Goal: Browse casually: Explore the website without a specific task or goal

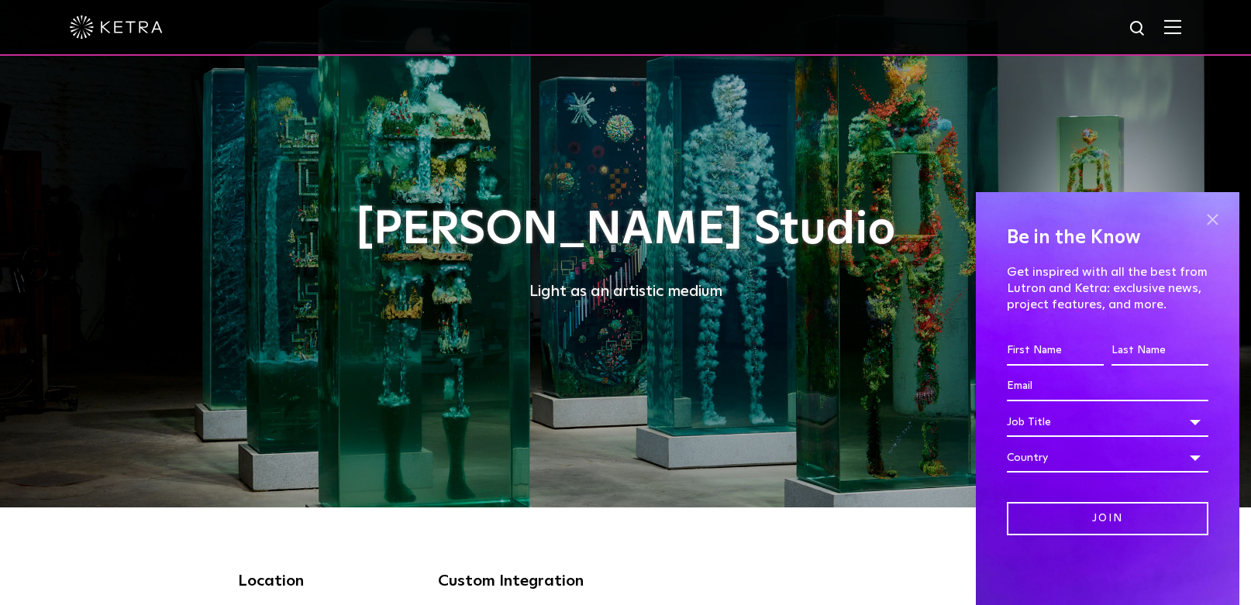
click at [1216, 222] on span at bounding box center [1211, 219] width 23 height 23
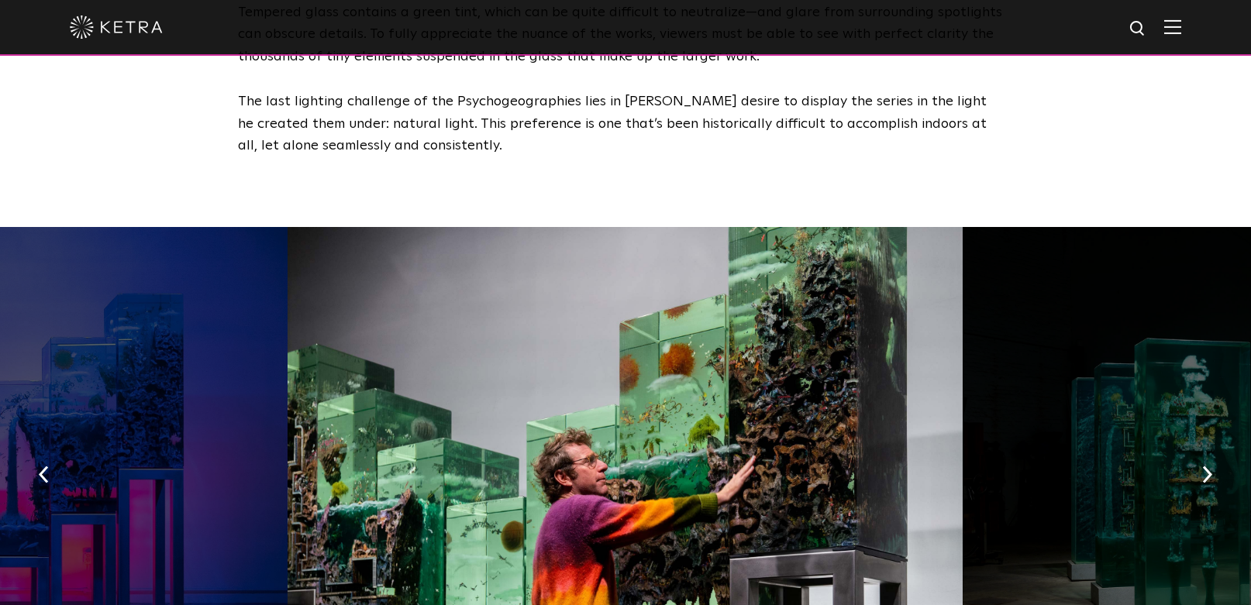
scroll to position [2383, 0]
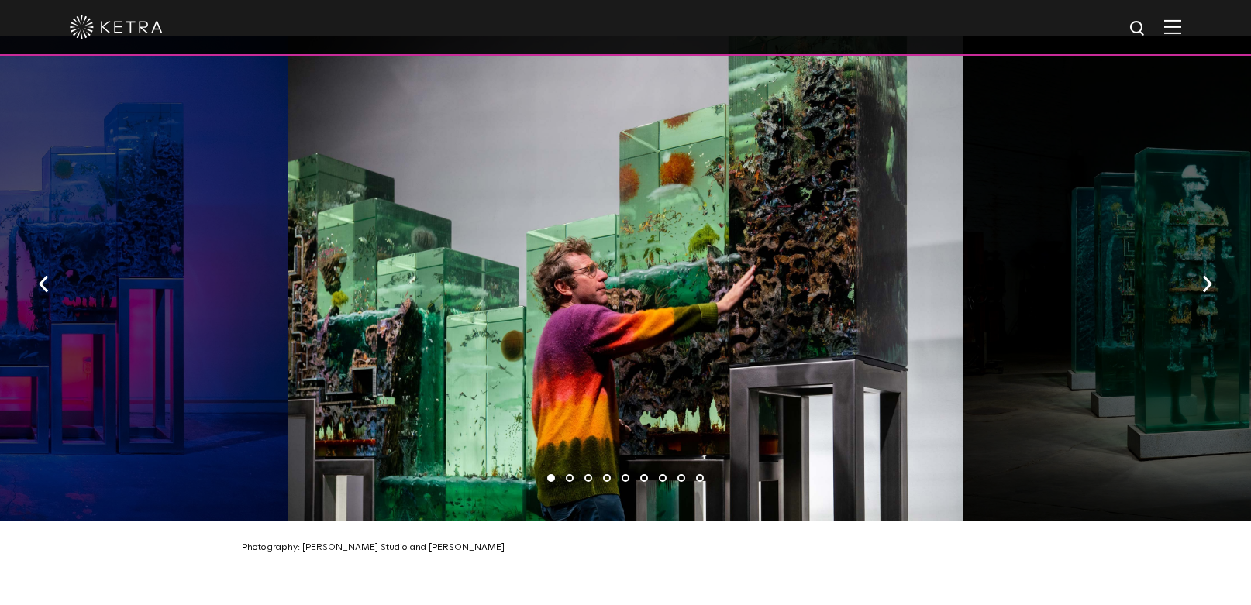
click at [566, 474] on li "2" at bounding box center [570, 478] width 8 height 8
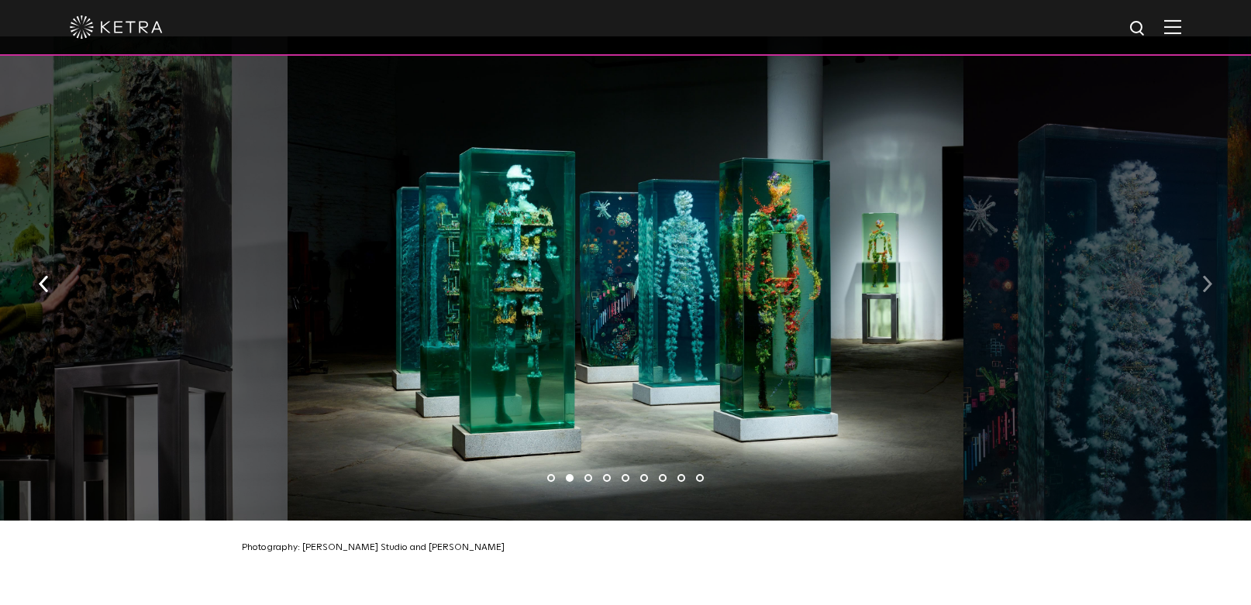
click at [1203, 275] on img "button" at bounding box center [1207, 283] width 10 height 17
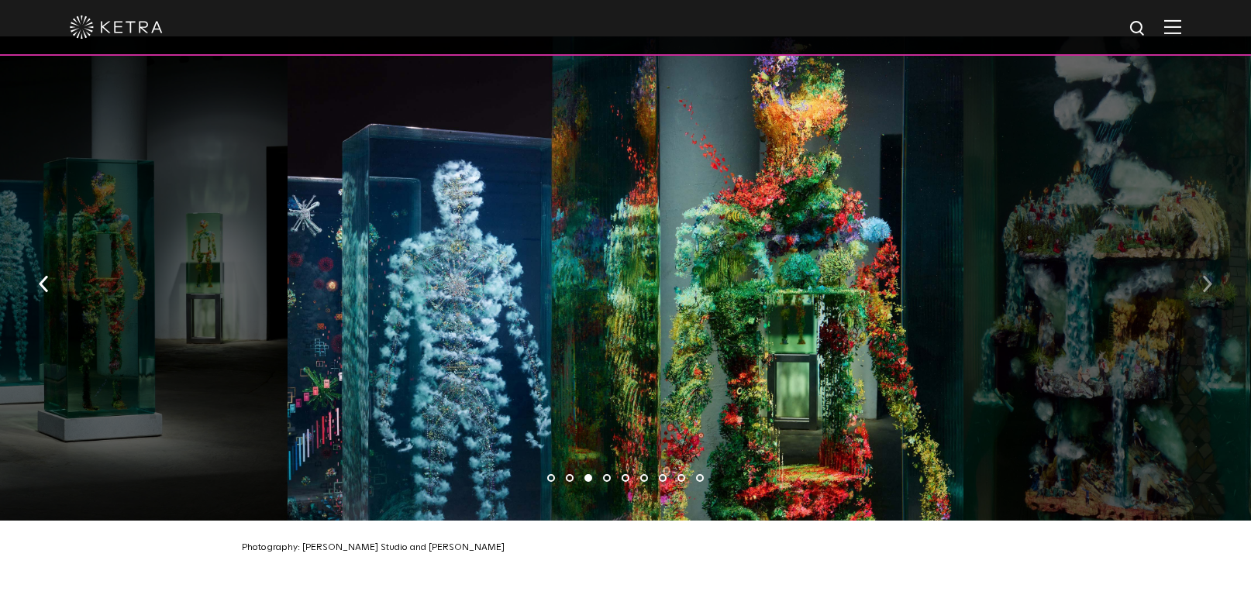
click at [1203, 275] on img "button" at bounding box center [1207, 283] width 10 height 17
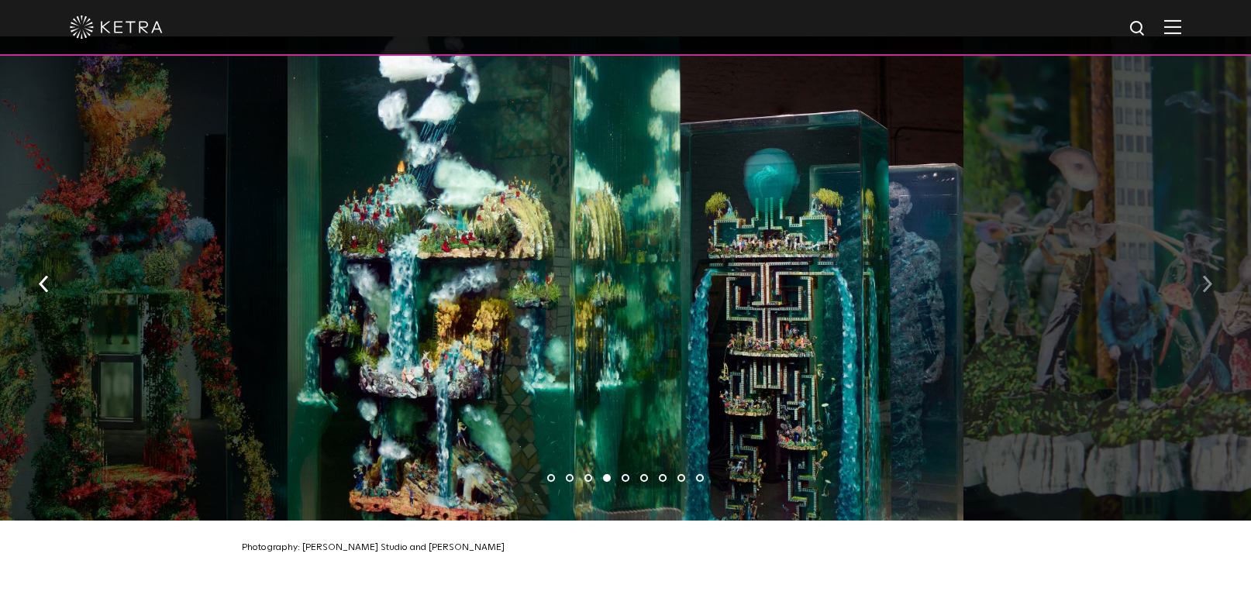
click at [1213, 256] on button "button" at bounding box center [1206, 282] width 33 height 53
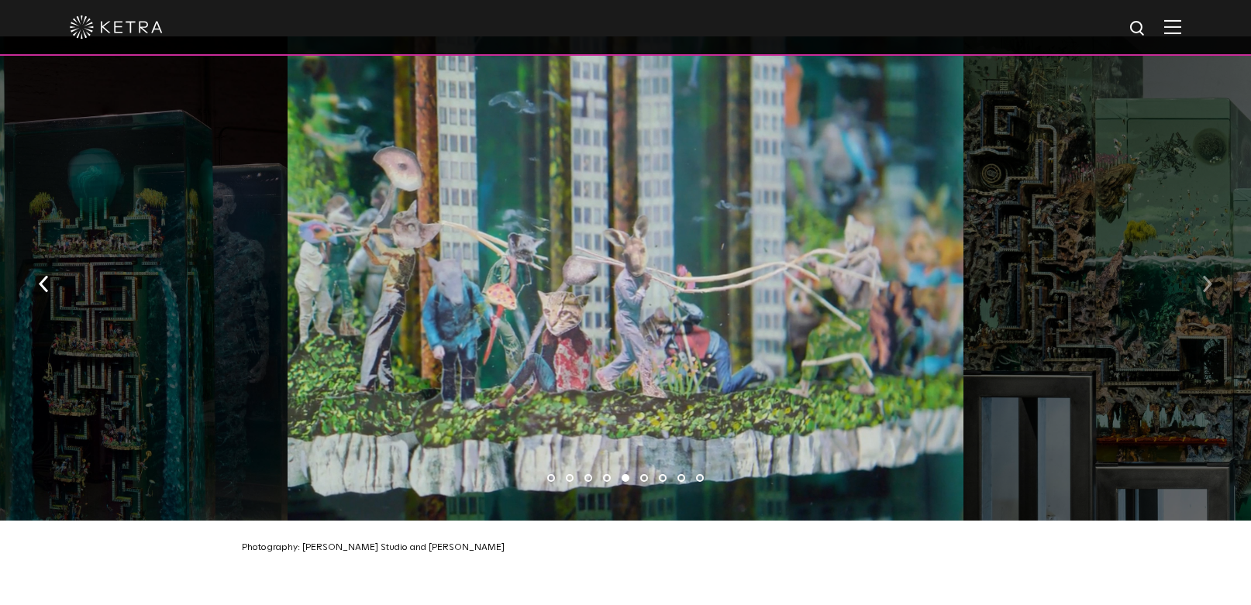
click at [1206, 275] on img "button" at bounding box center [1207, 283] width 10 height 17
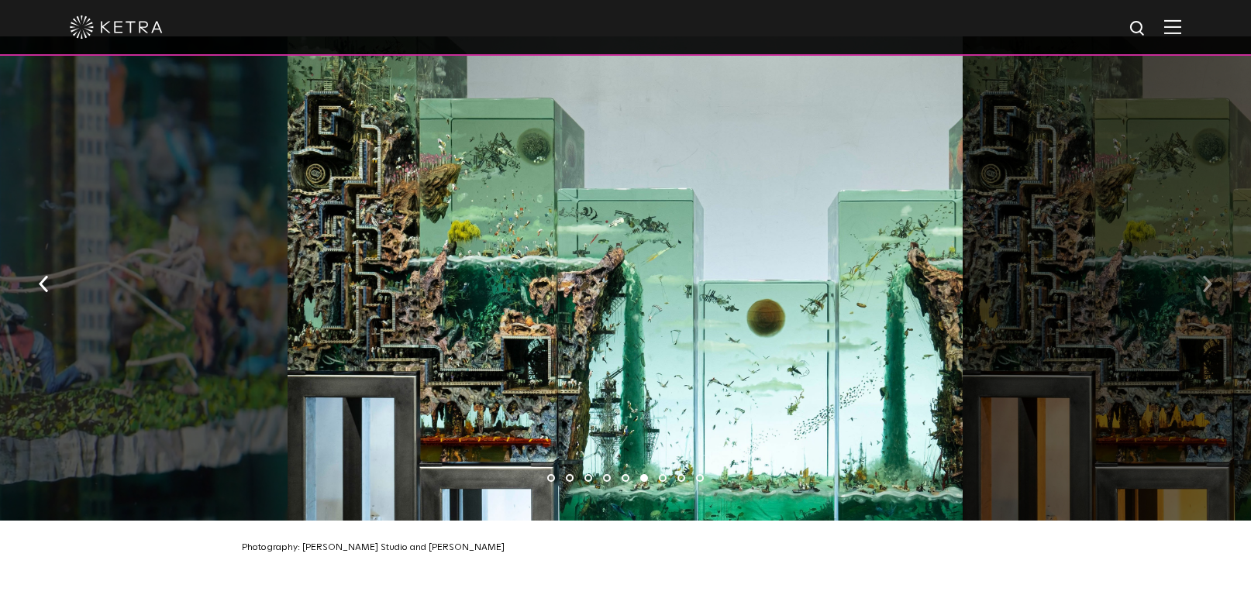
click at [1196, 256] on button "button" at bounding box center [1206, 282] width 33 height 53
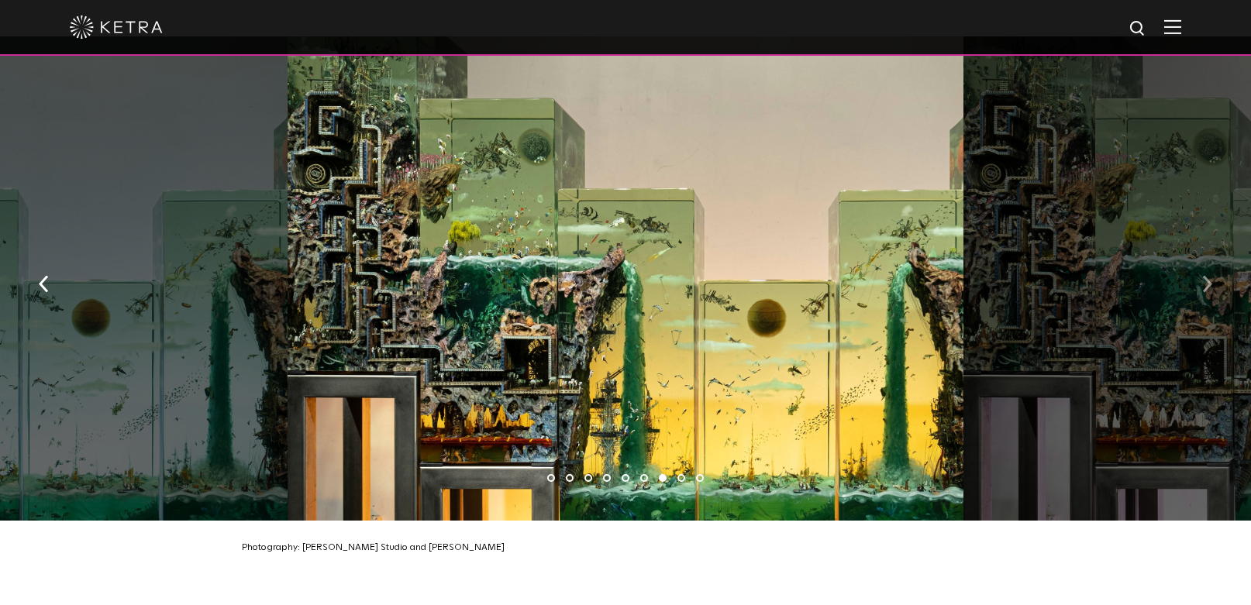
click at [1196, 256] on button "button" at bounding box center [1206, 282] width 33 height 53
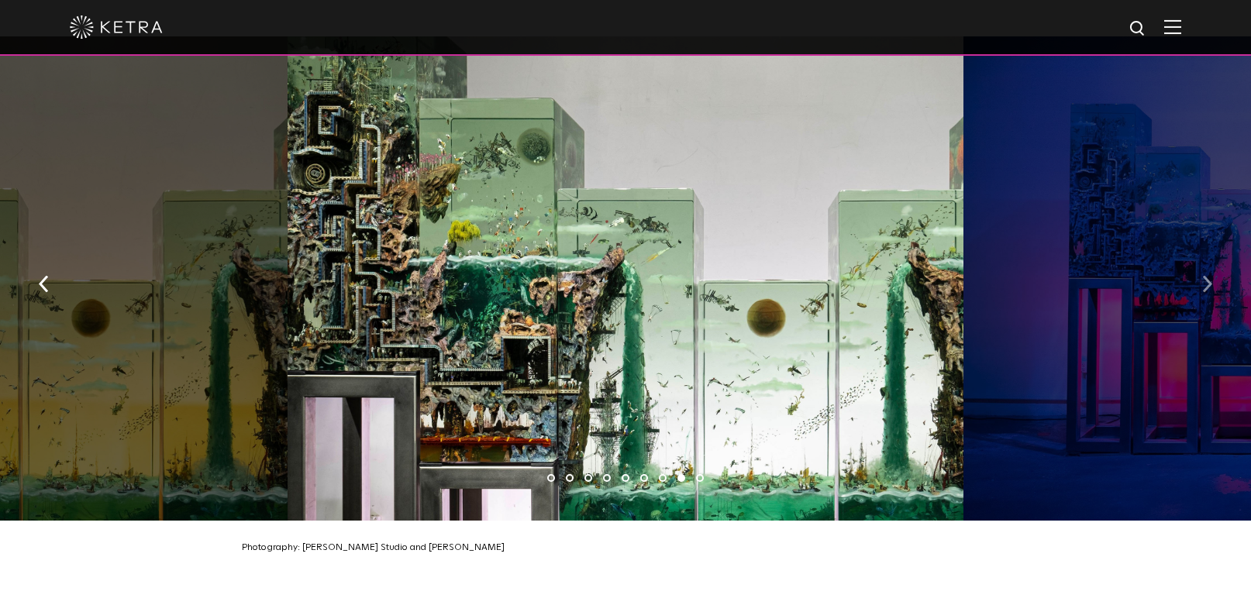
click at [1196, 256] on button "button" at bounding box center [1206, 282] width 33 height 53
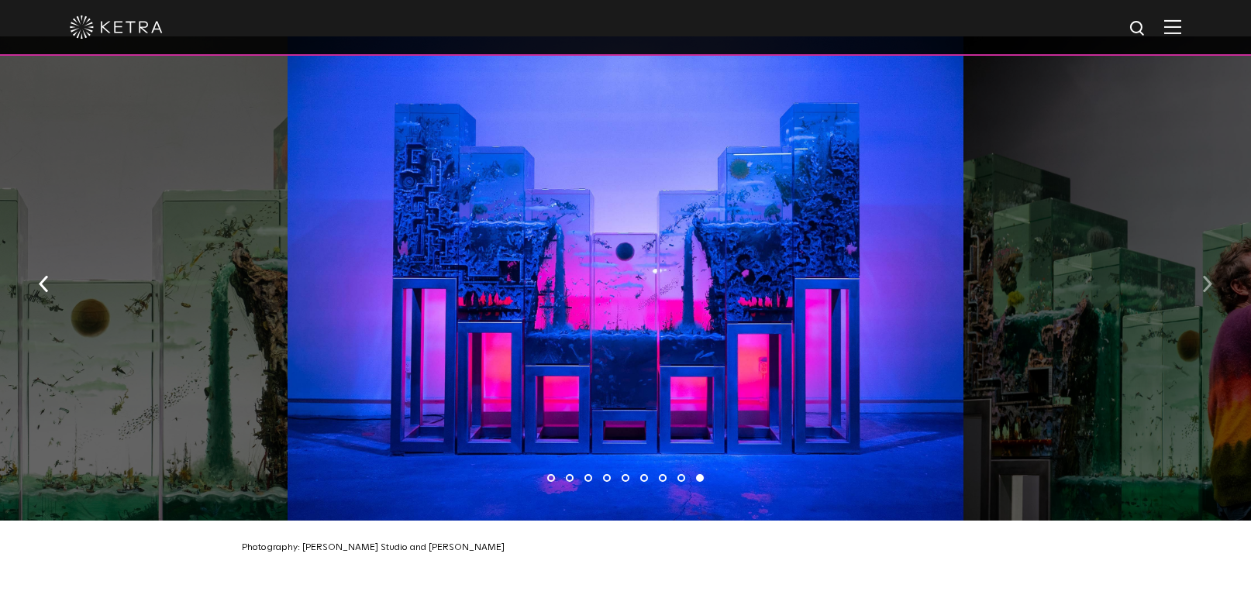
click at [1196, 256] on button "button" at bounding box center [1206, 282] width 33 height 53
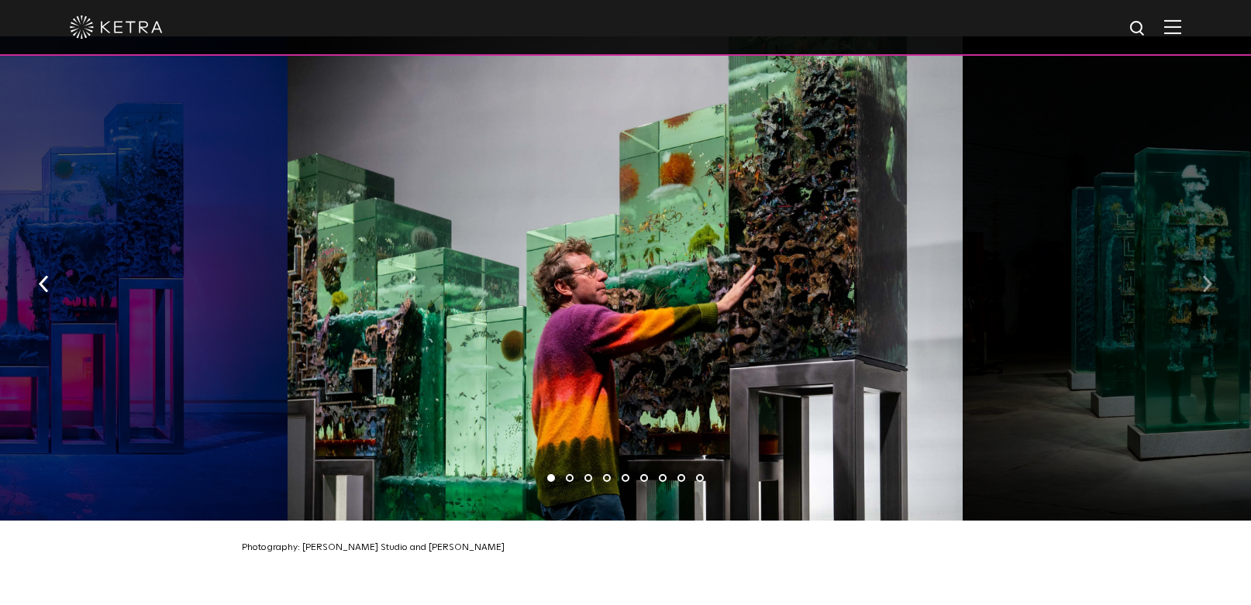
click at [1201, 256] on button "button" at bounding box center [1206, 282] width 33 height 53
